Goal: Check status: Check status

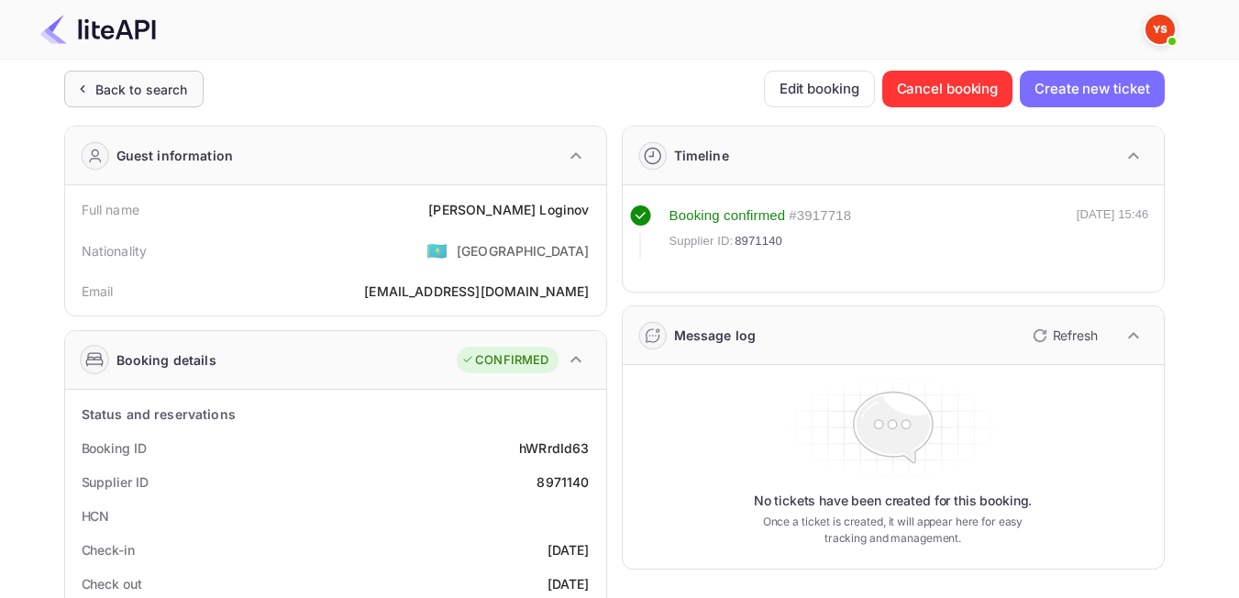
click at [127, 94] on div "Back to search" at bounding box center [141, 89] width 93 height 19
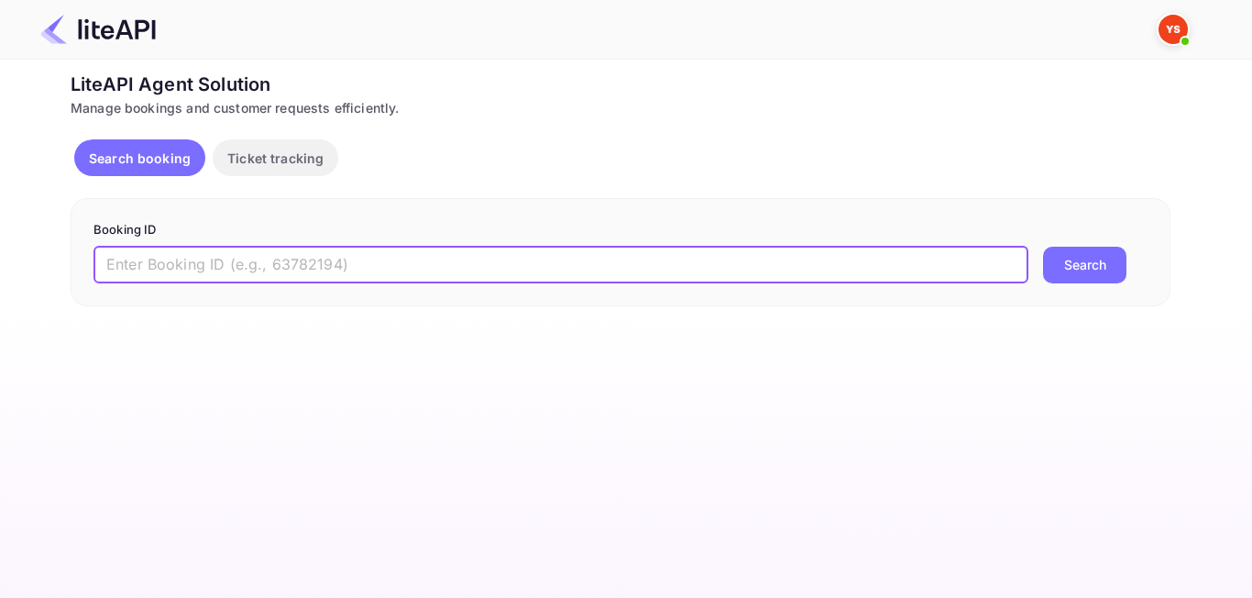
paste input "9093478"
type input "9093478"
click at [1061, 276] on button "Search" at bounding box center [1084, 265] width 83 height 37
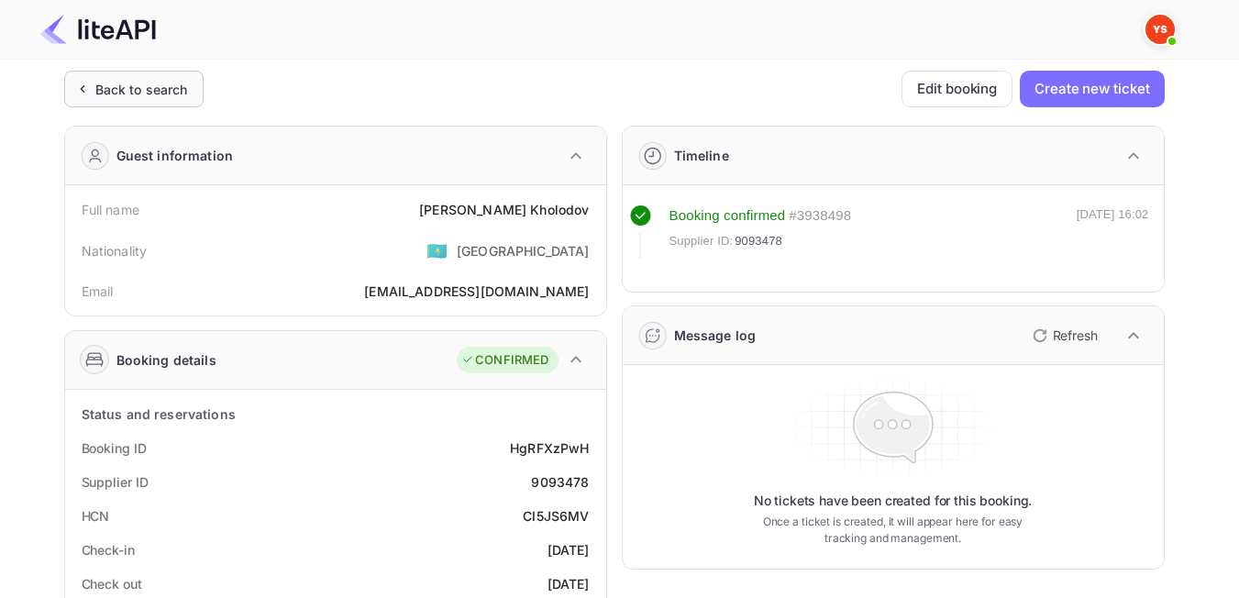
click at [134, 104] on div "Back to search" at bounding box center [133, 89] width 139 height 37
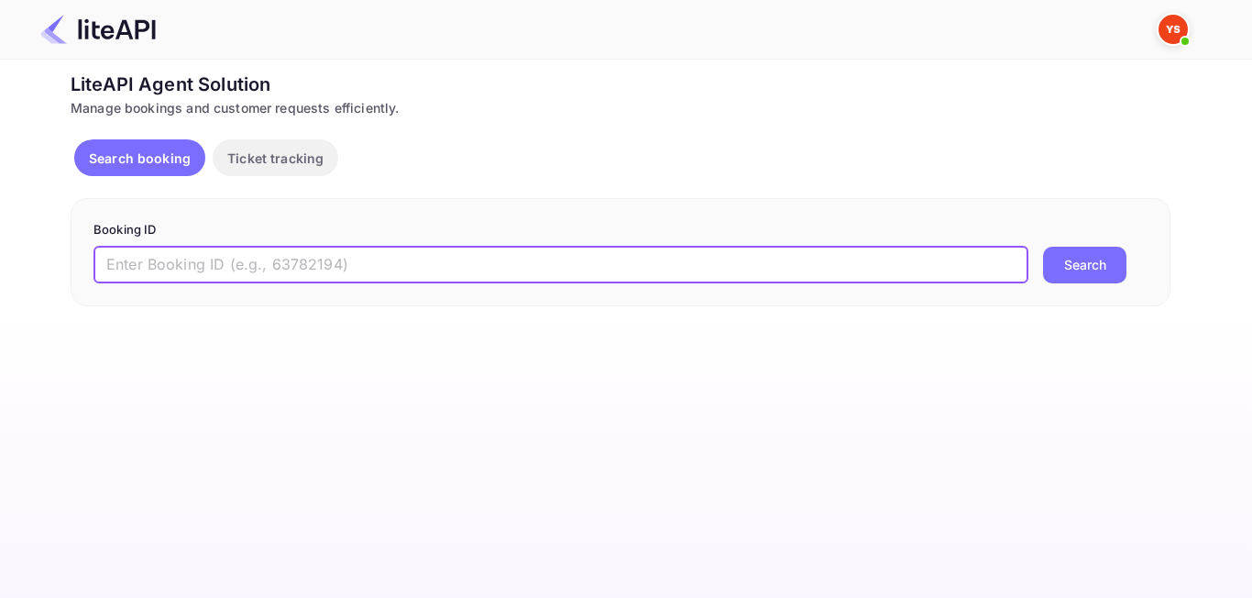
paste input "9058280"
type input "9058280"
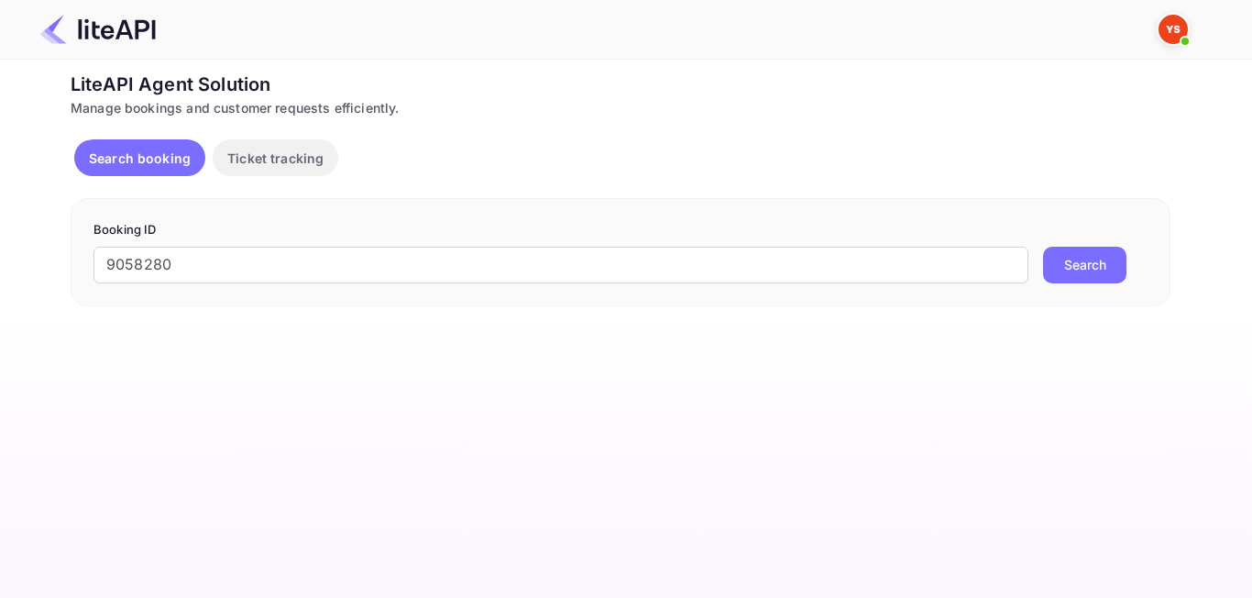
click at [1068, 276] on button "Search" at bounding box center [1084, 265] width 83 height 37
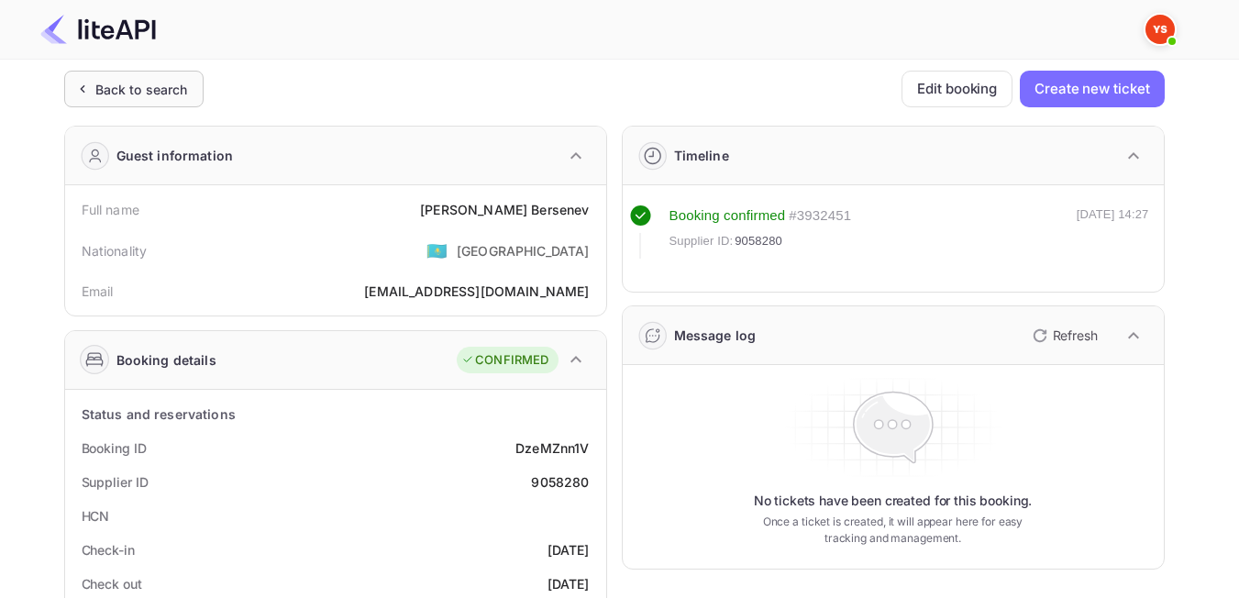
click at [159, 84] on div "Back to search" at bounding box center [141, 89] width 93 height 19
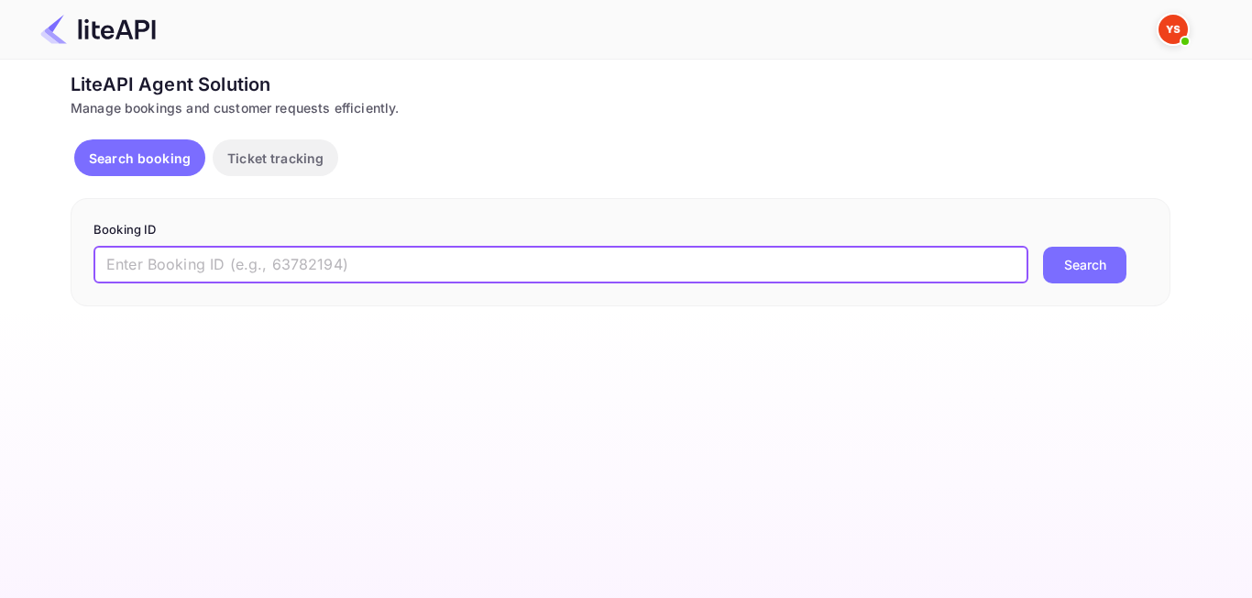
paste input "9151322"
type input "9151322"
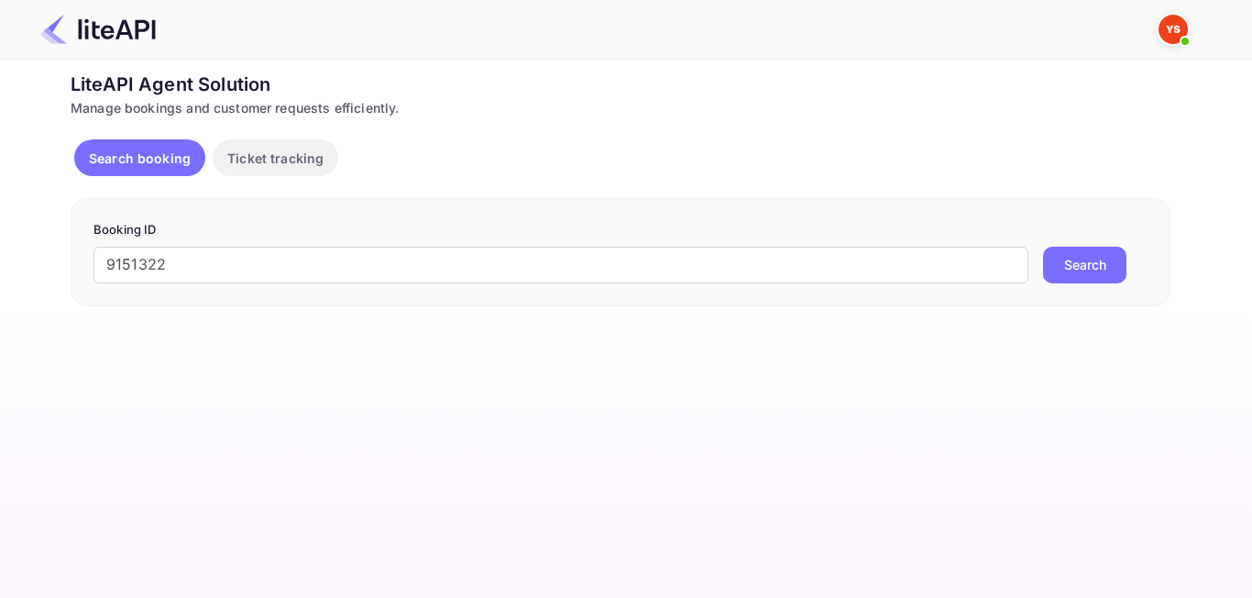
click at [1070, 252] on button "Search" at bounding box center [1084, 265] width 83 height 37
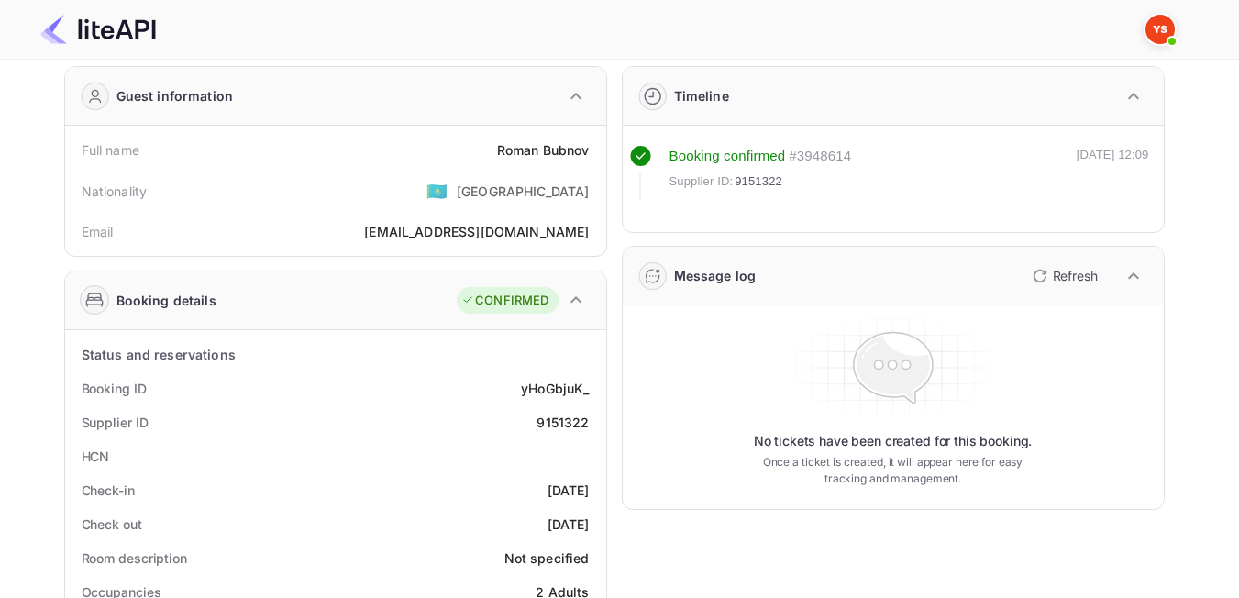
scroll to position [92, 0]
